Goal: Navigation & Orientation: Find specific page/section

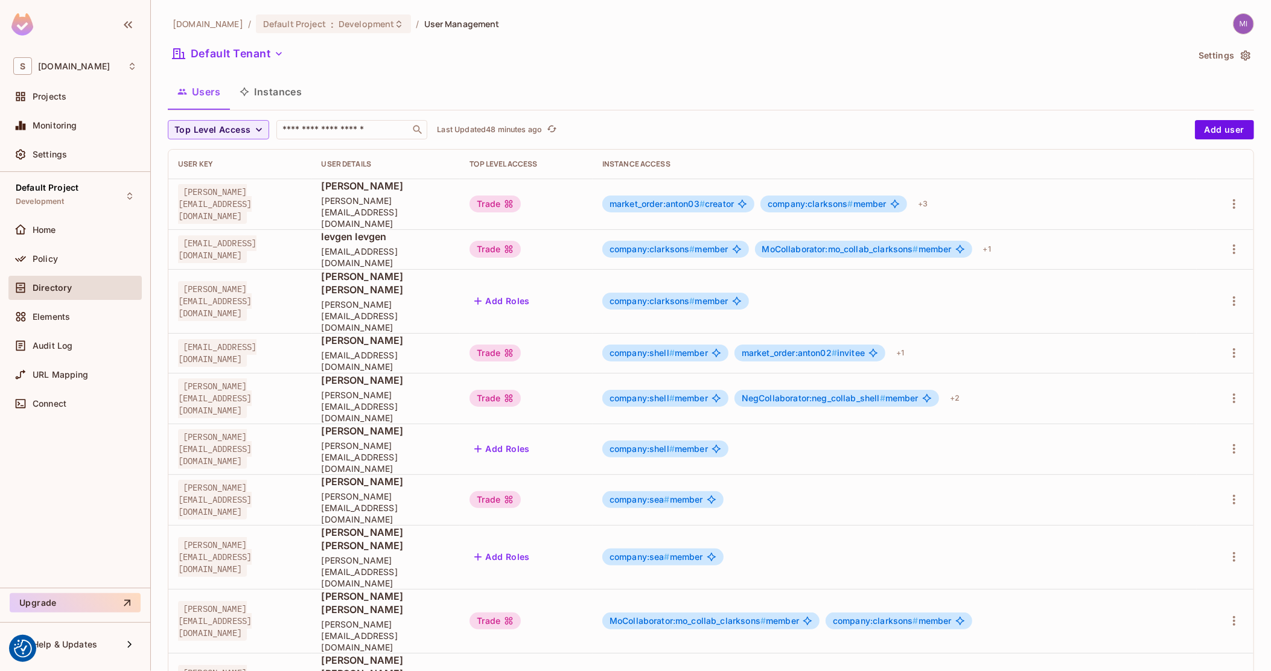
click at [223, 480] on span "[PERSON_NAME][EMAIL_ADDRESS][DOMAIN_NAME]" at bounding box center [215, 500] width 74 height 40
copy span "[PERSON_NAME][EMAIL_ADDRESS][DOMAIN_NAME]"
click at [53, 343] on span "Audit Log" at bounding box center [53, 346] width 40 height 10
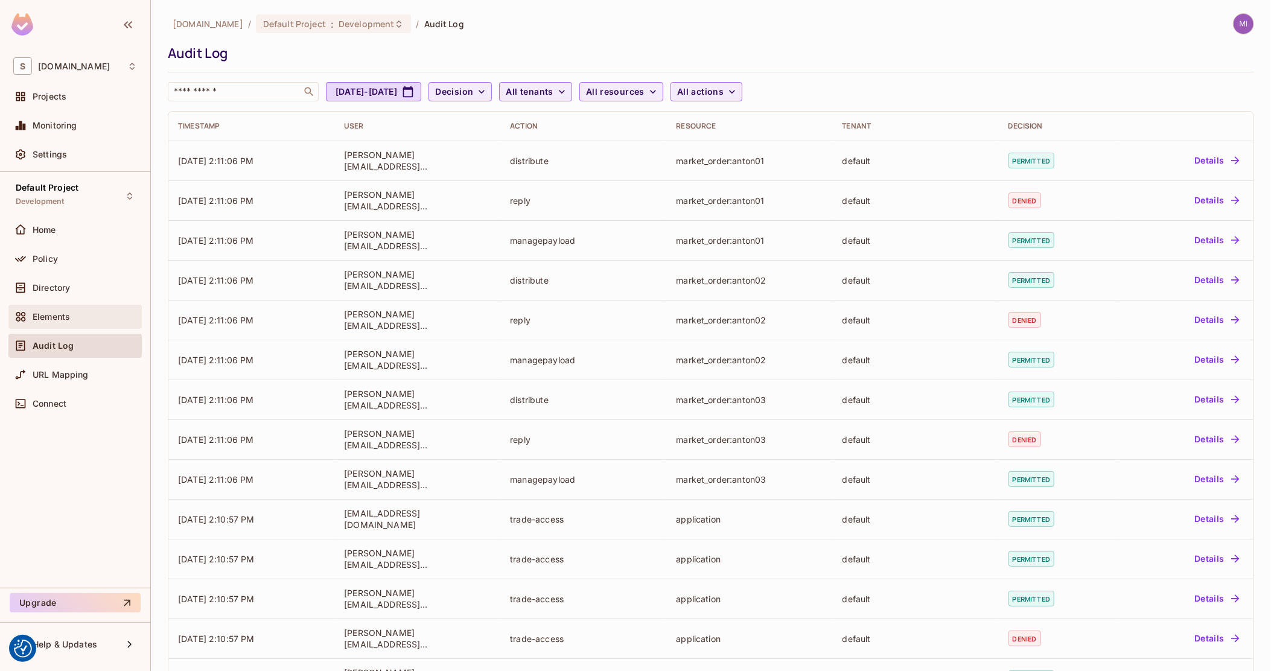
click at [40, 321] on span "Elements" at bounding box center [51, 317] width 37 height 10
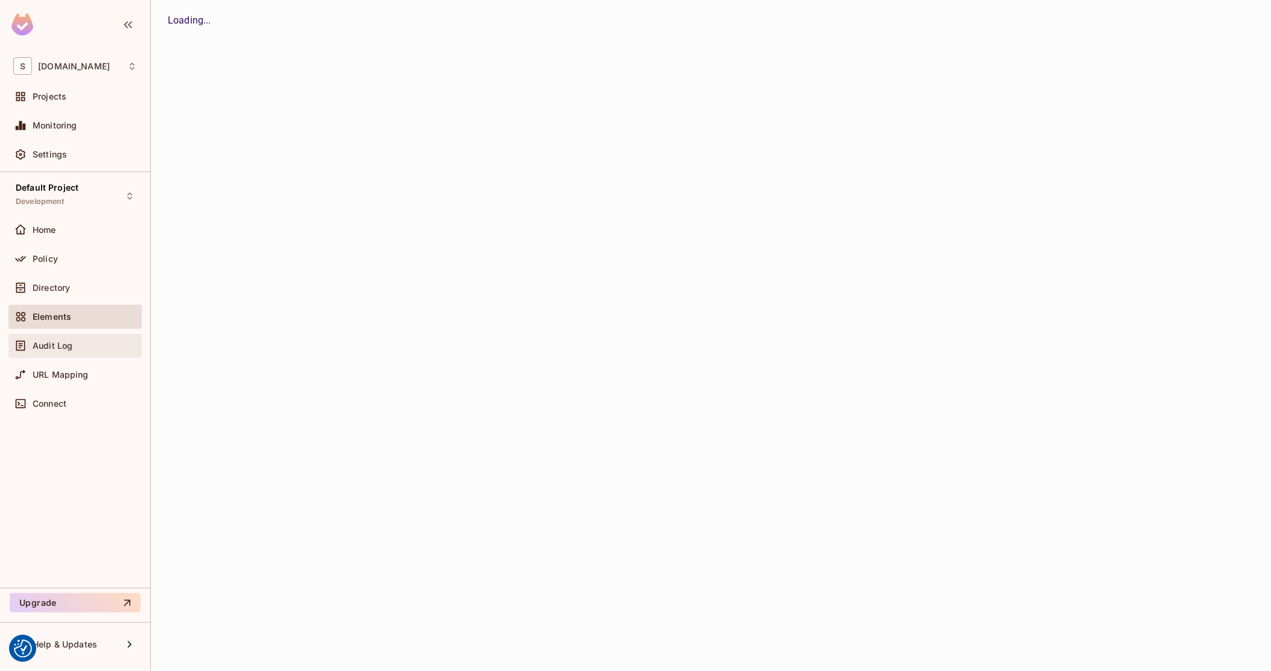
click at [50, 345] on span "Audit Log" at bounding box center [53, 346] width 40 height 10
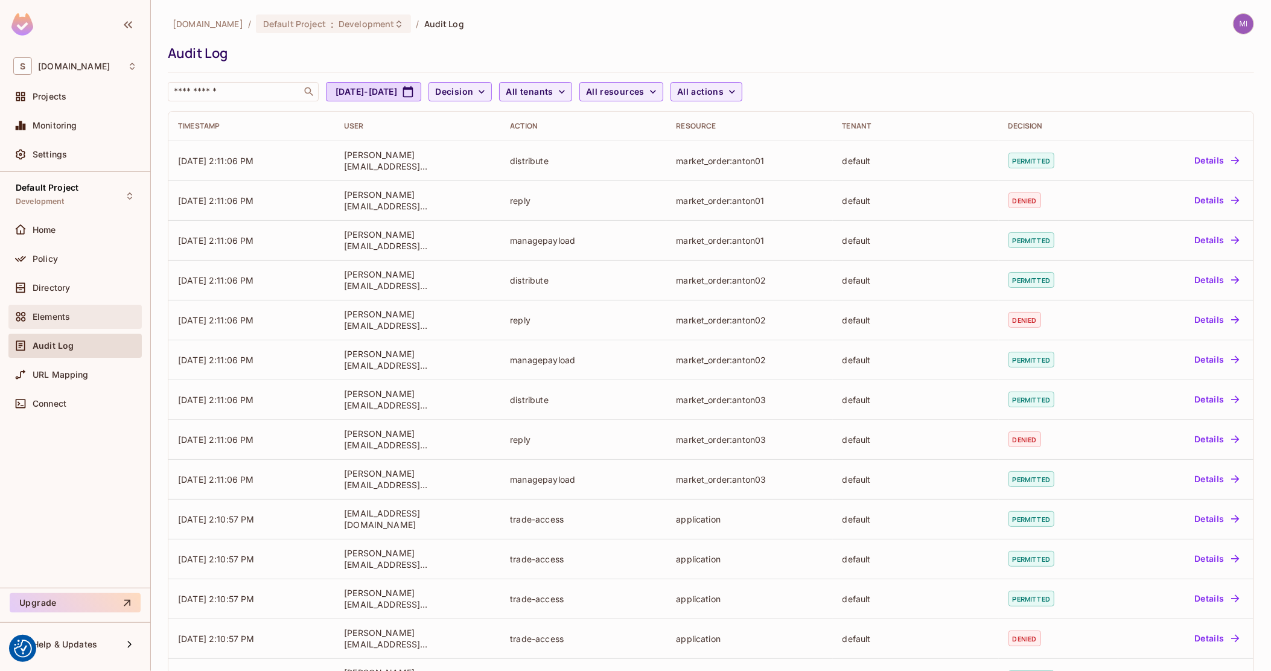
click at [60, 316] on span "Elements" at bounding box center [51, 317] width 37 height 10
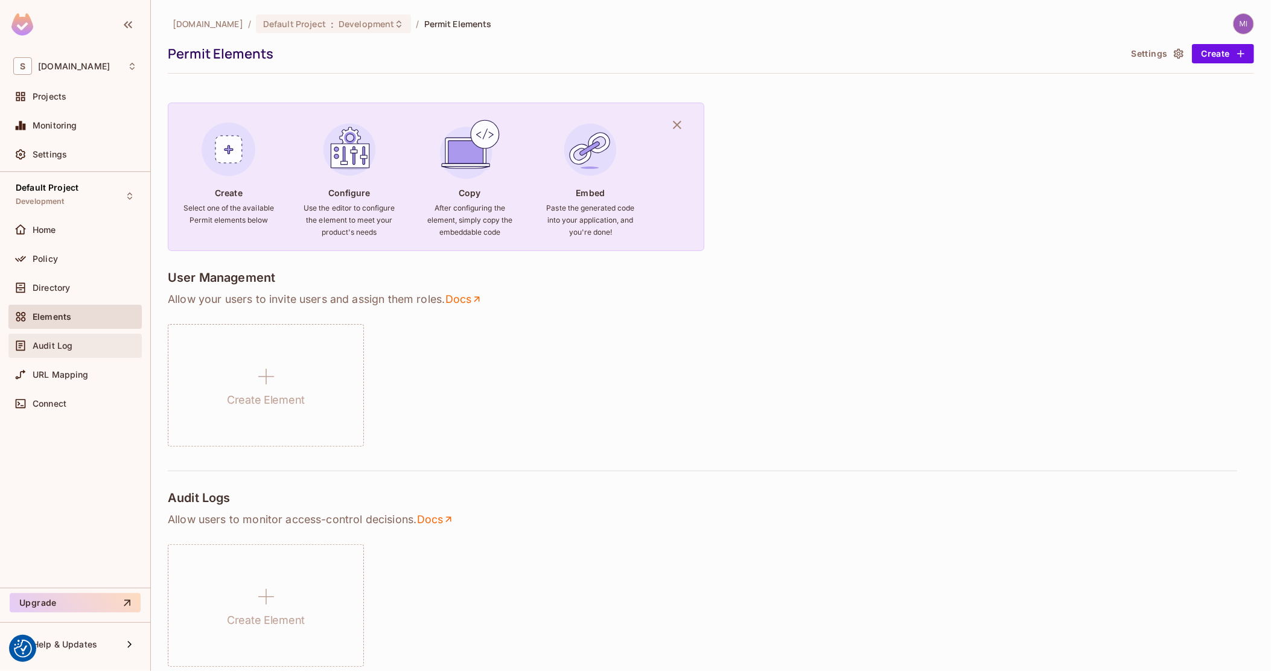
click at [60, 350] on span "Audit Log" at bounding box center [53, 346] width 40 height 10
